Goal: Understand process/instructions

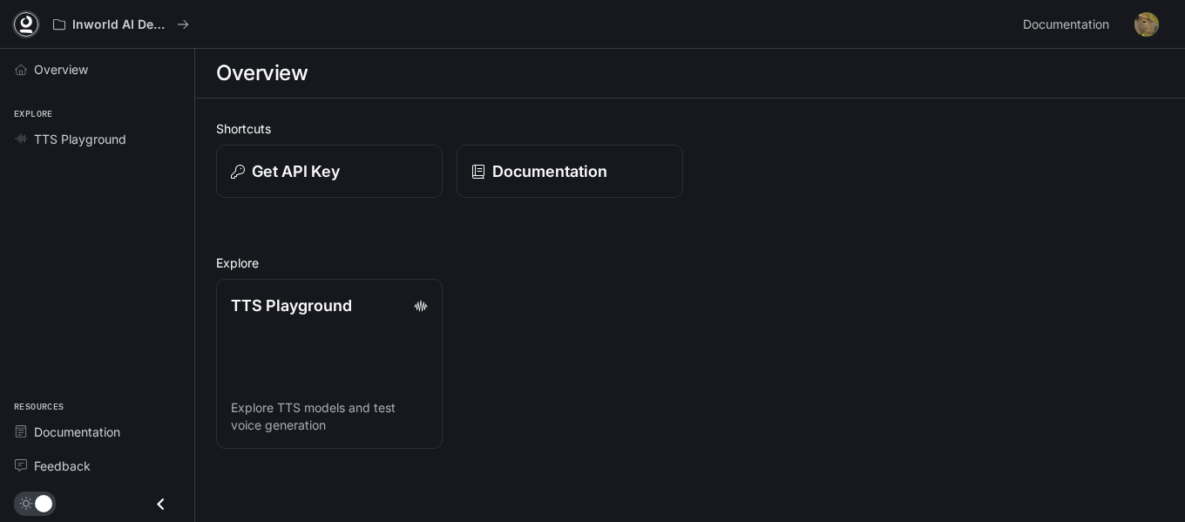
click at [19, 17] on icon at bounding box center [25, 24] width 17 height 17
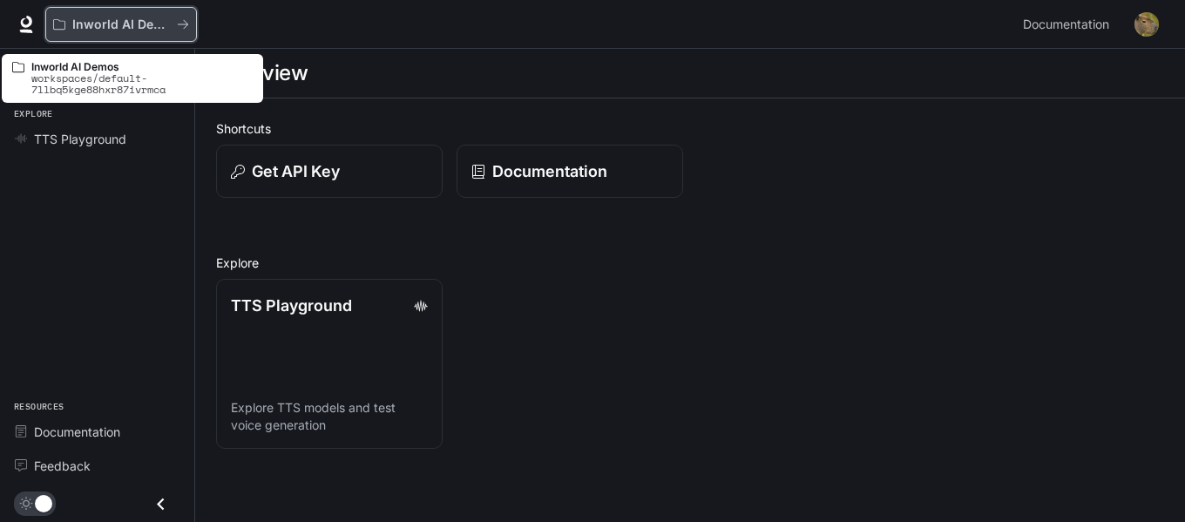
click at [173, 24] on div "Inworld AI Demos" at bounding box center [115, 24] width 124 height 15
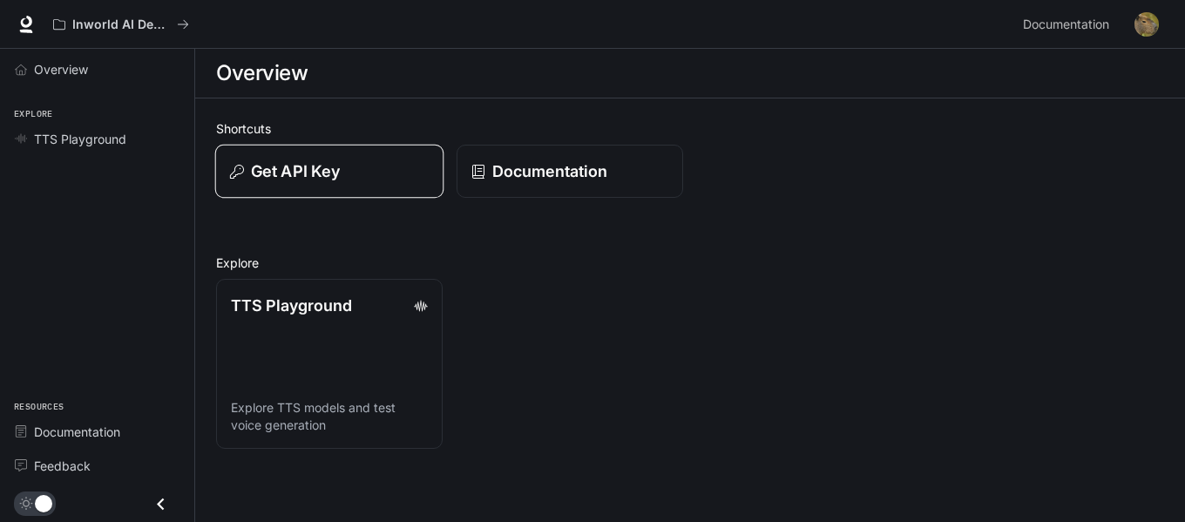
click at [363, 177] on div "Get API Key" at bounding box center [329, 171] width 199 height 24
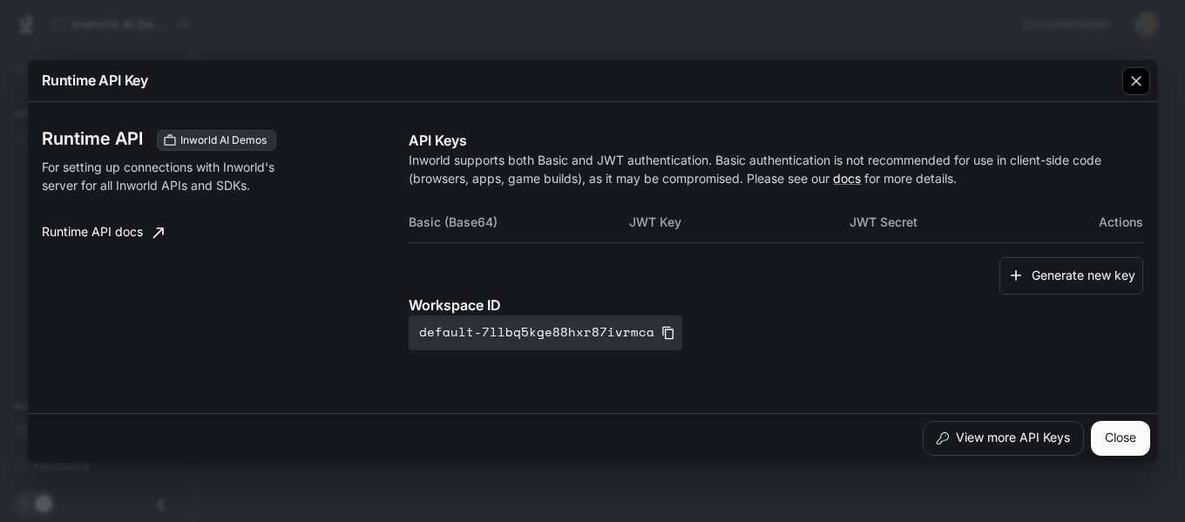
click at [1128, 87] on icon "button" at bounding box center [1136, 80] width 17 height 17
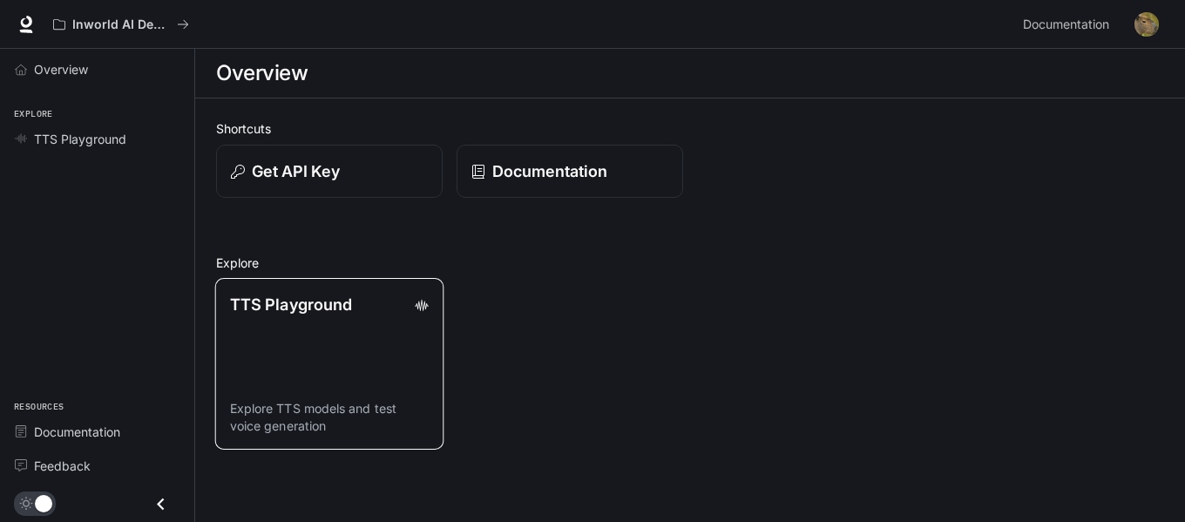
click at [246, 396] on link "TTS Playground Explore TTS models and test voice generation" at bounding box center [329, 364] width 229 height 172
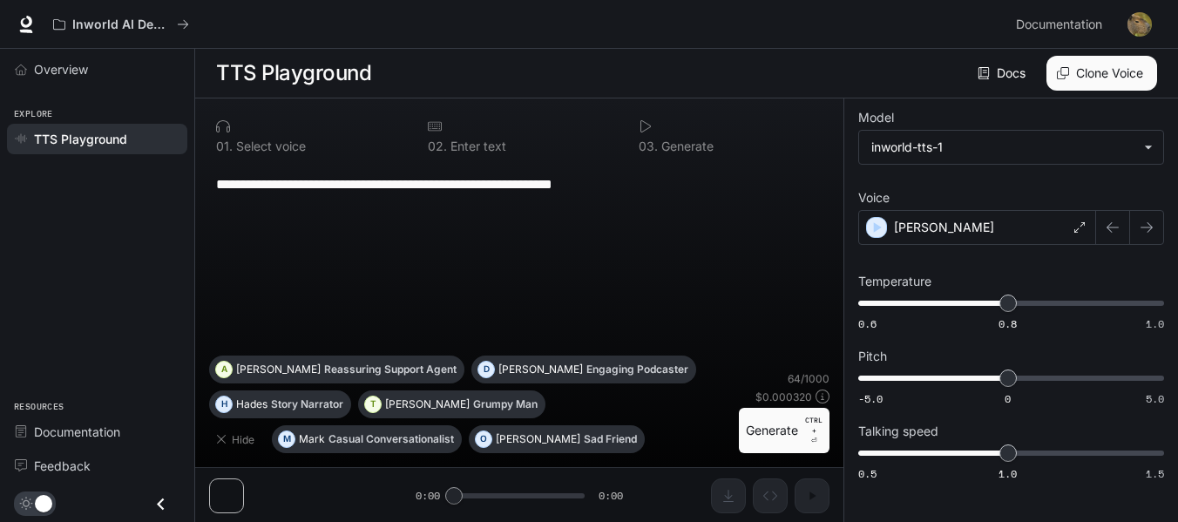
scroll to position [1, 0]
click at [120, 50] on div "Overview" at bounding box center [97, 69] width 194 height 41
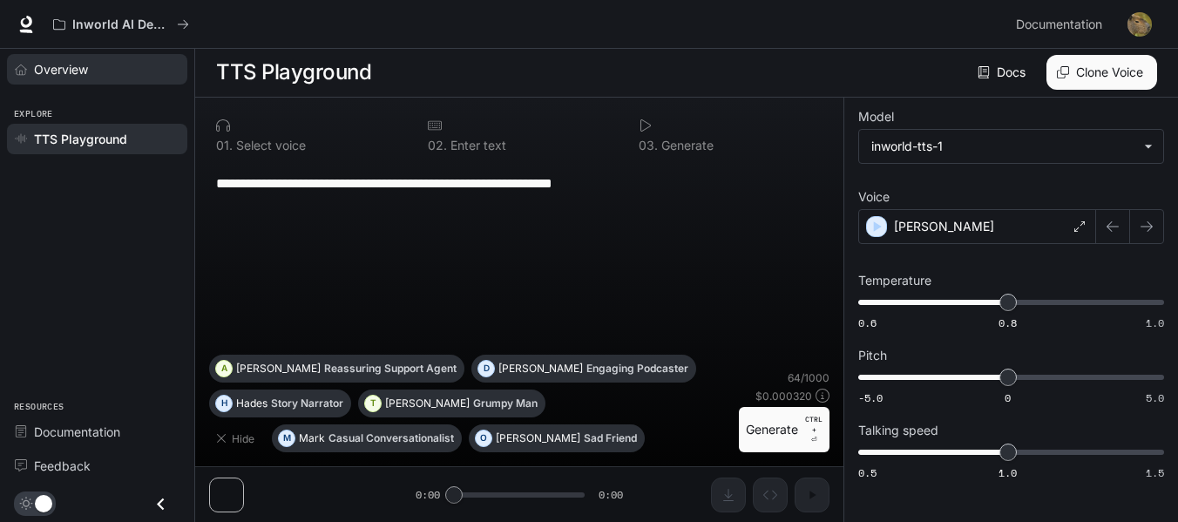
click at [106, 63] on div "Overview" at bounding box center [107, 69] width 146 height 18
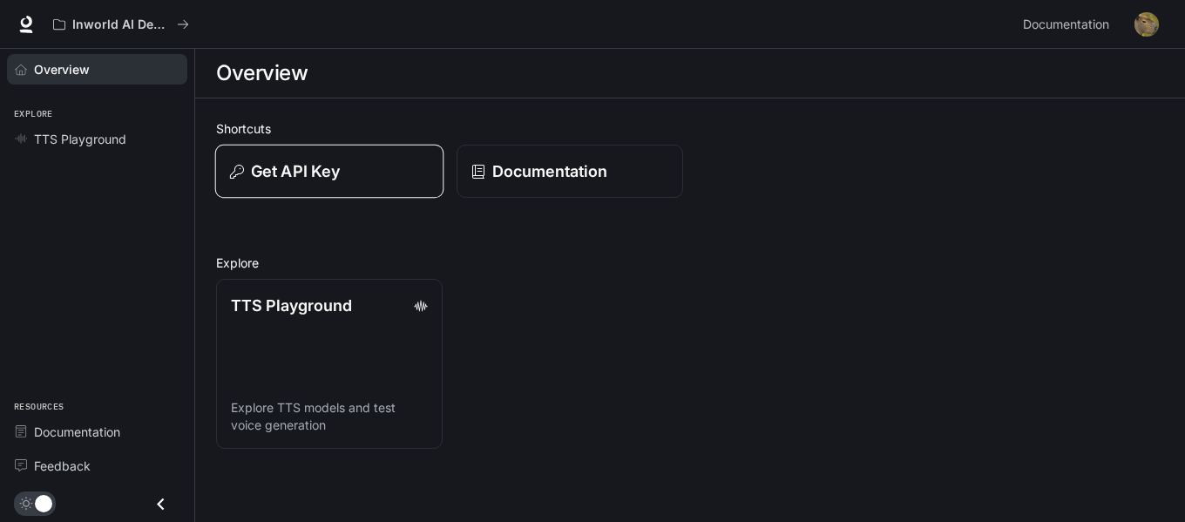
click at [313, 156] on button "Get API Key" at bounding box center [329, 172] width 229 height 54
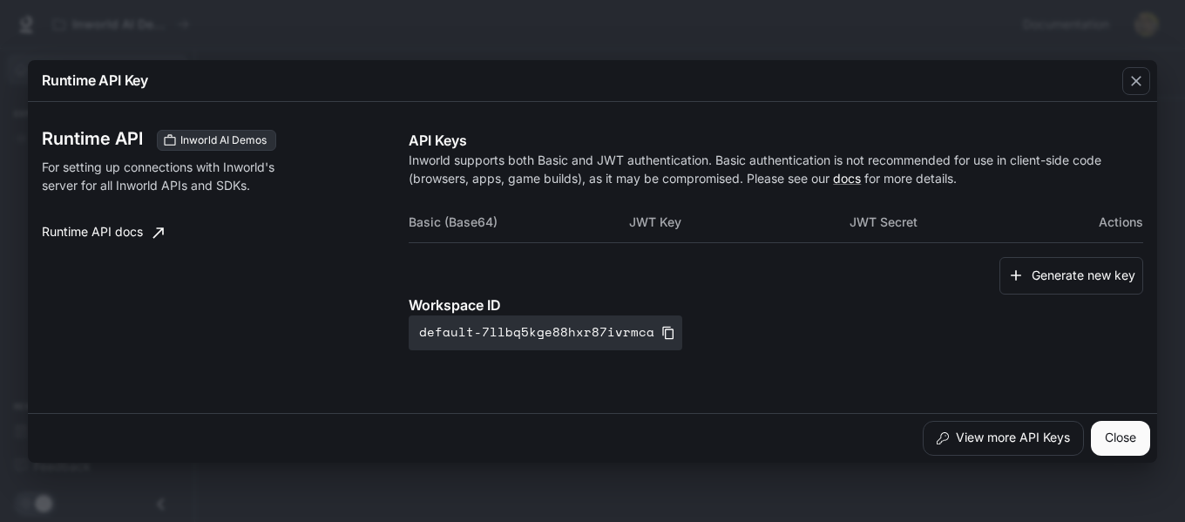
click at [1021, 45] on div "Runtime API Key Runtime API Inworld AI Demos For setting up connections with In…" at bounding box center [592, 261] width 1185 height 522
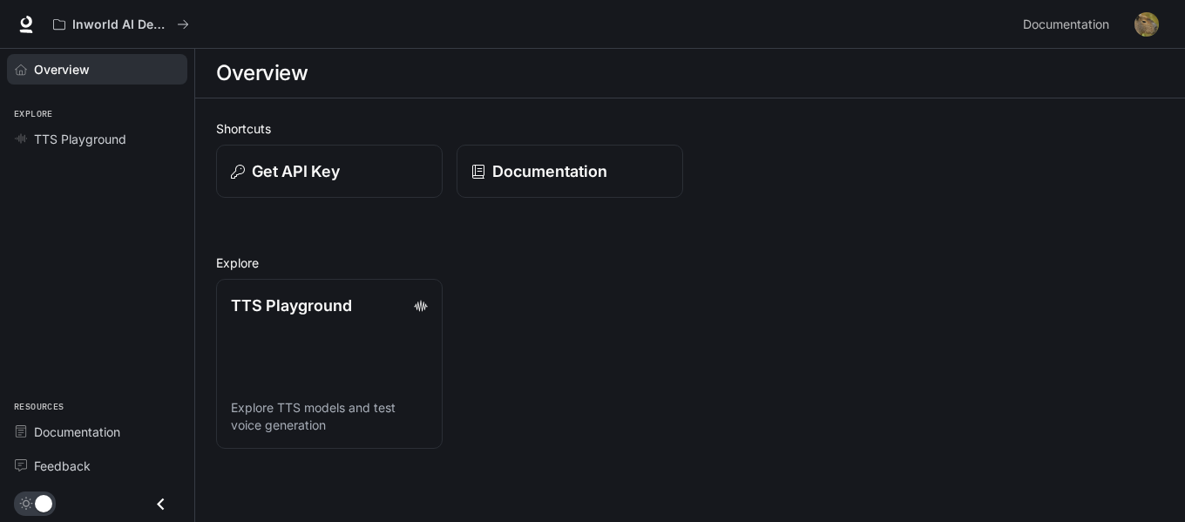
click at [570, 132] on div "Documentation" at bounding box center [563, 164] width 241 height 67
